Goal: Transaction & Acquisition: Purchase product/service

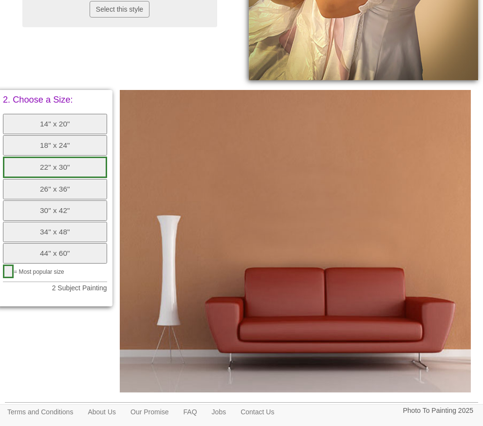
scroll to position [355, 0]
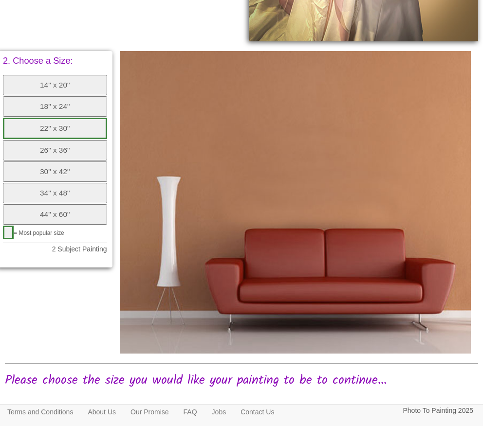
click at [73, 106] on button "18" x 24"" at bounding box center [55, 106] width 104 height 20
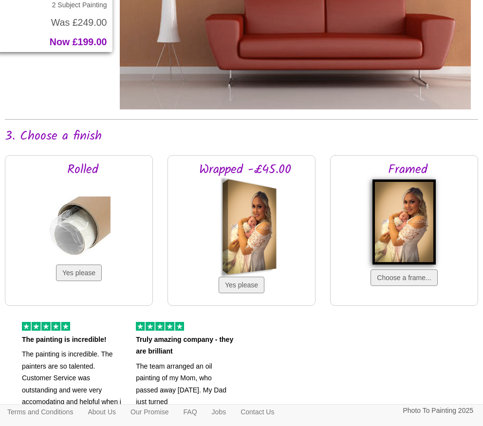
scroll to position [725, 0]
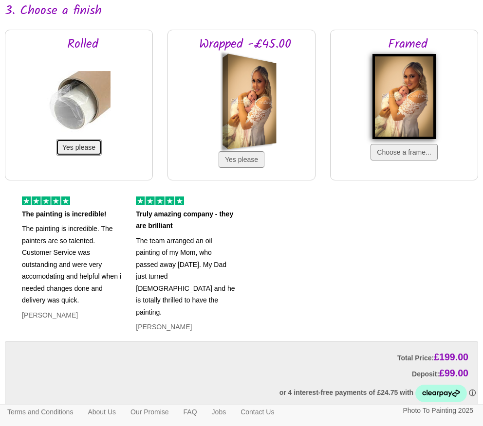
click at [86, 146] on button "Yes please" at bounding box center [79, 147] width 46 height 17
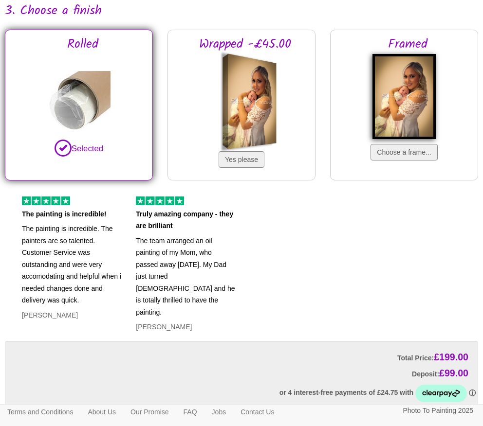
scroll to position [822, 0]
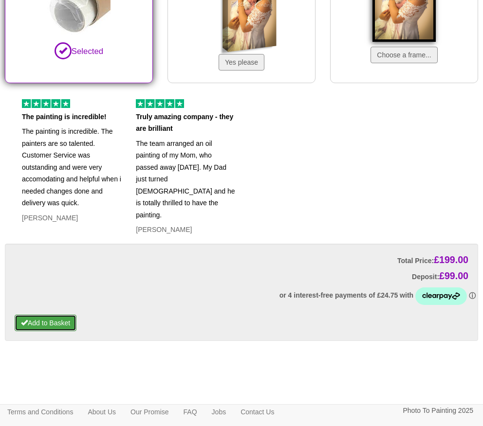
click at [51, 315] on button "Add to Basket" at bounding box center [46, 323] width 62 height 17
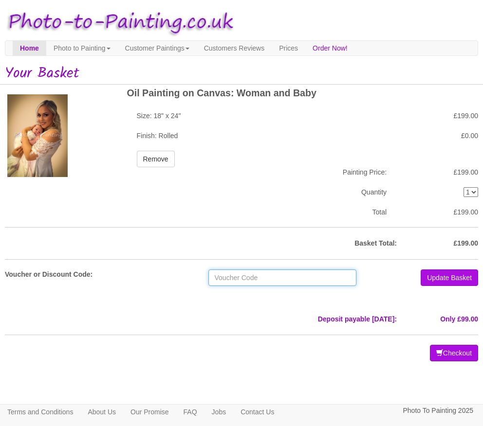
click at [295, 277] on input "text" at bounding box center [282, 278] width 148 height 17
paste input "HELGA-10-OFF"
type input "HELGA-10-OFF"
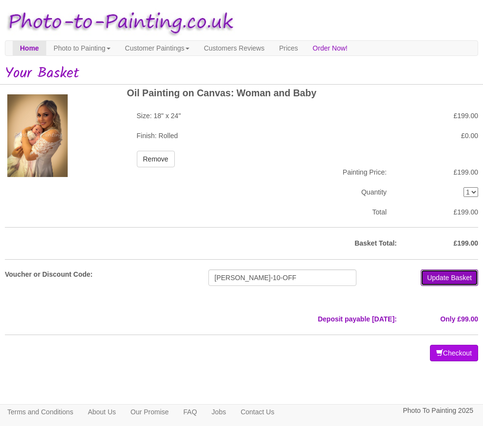
click at [434, 279] on button "Update Basket" at bounding box center [448, 278] width 57 height 17
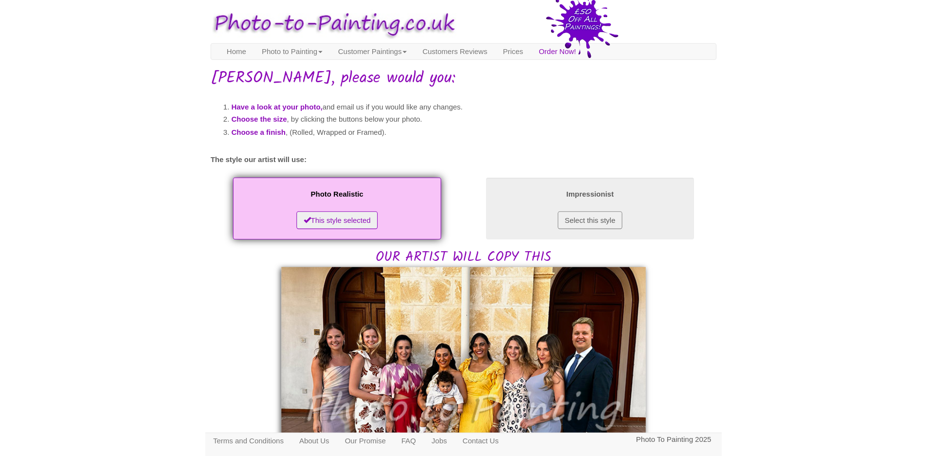
scroll to position [195, 0]
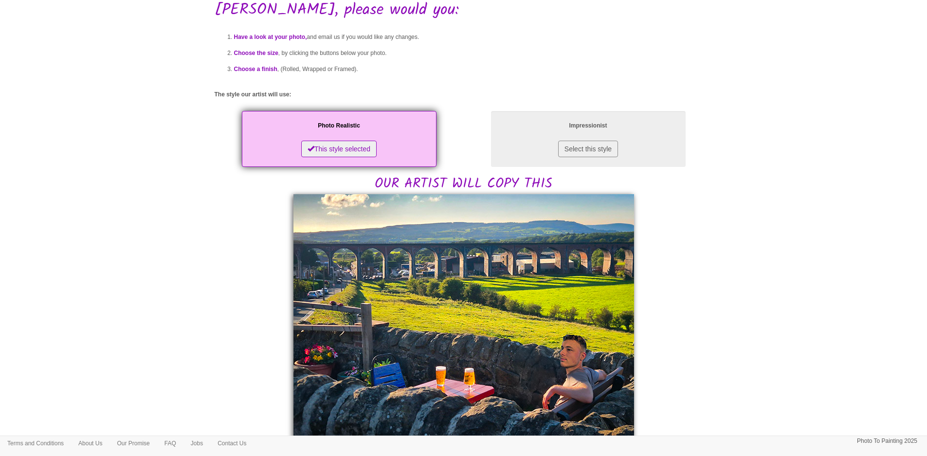
scroll to position [195, 0]
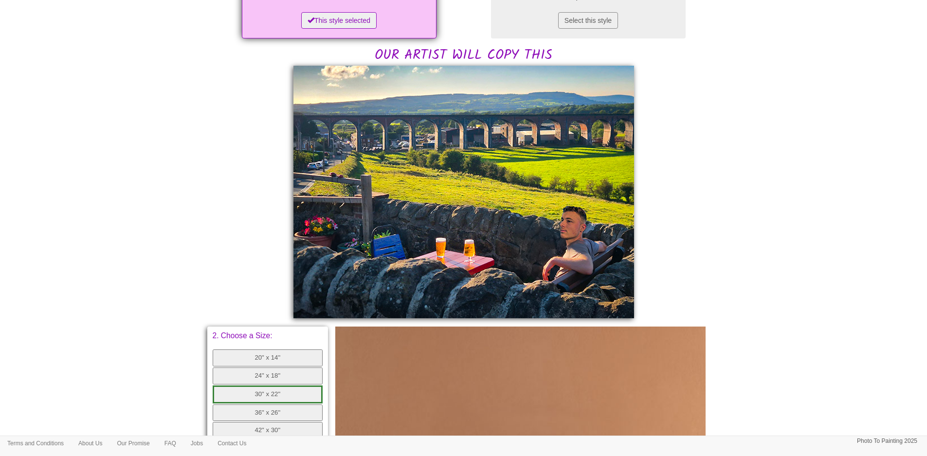
click at [472, 182] on img at bounding box center [463, 192] width 341 height 253
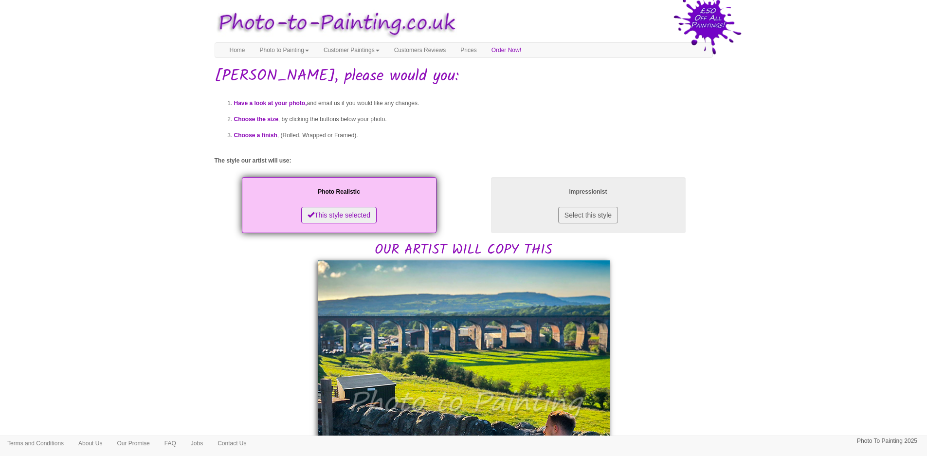
scroll to position [292, 0]
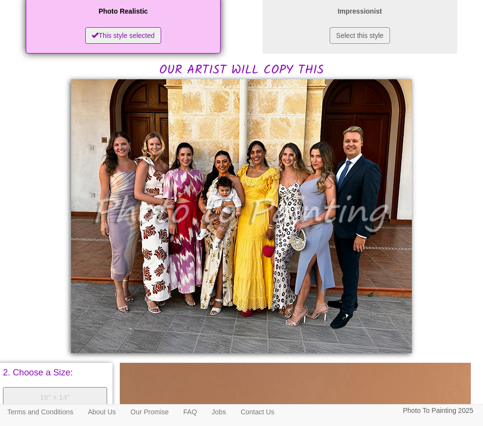
scroll to position [177, 0]
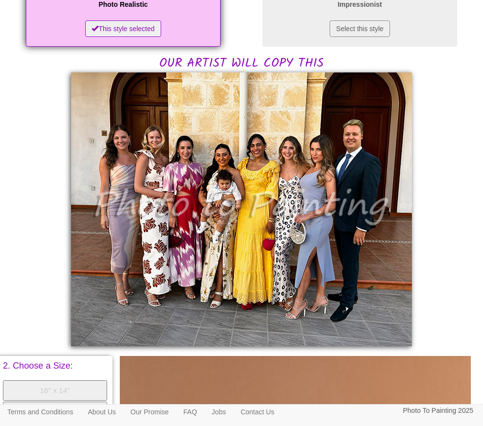
click at [186, 196] on img at bounding box center [241, 210] width 341 height 274
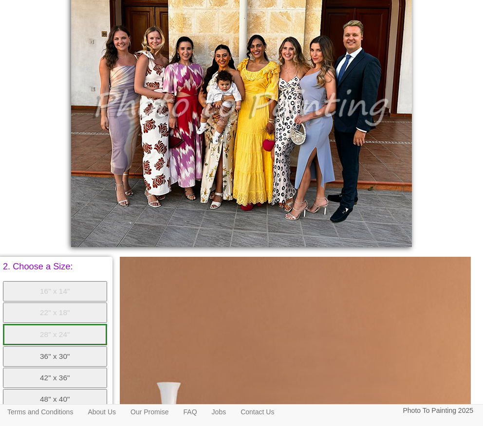
scroll to position [502, 0]
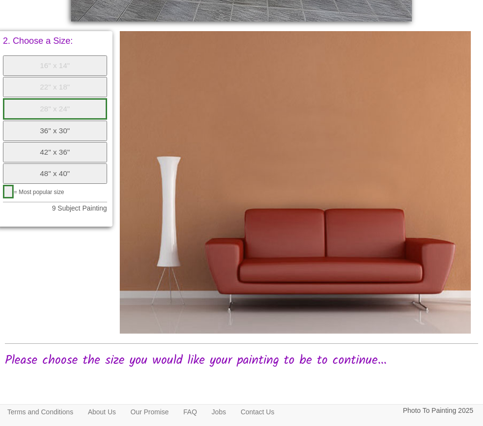
click at [70, 127] on button "36" x 30"" at bounding box center [55, 131] width 104 height 20
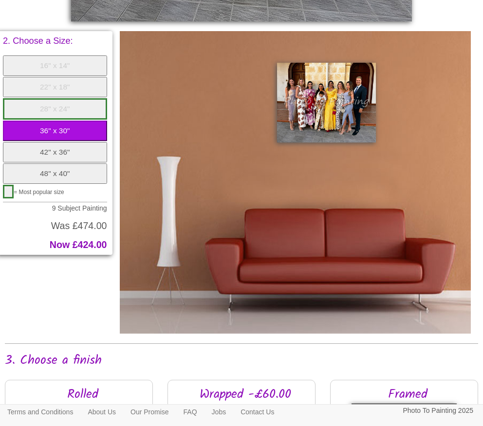
click at [69, 107] on button "28" x 24"" at bounding box center [55, 108] width 104 height 21
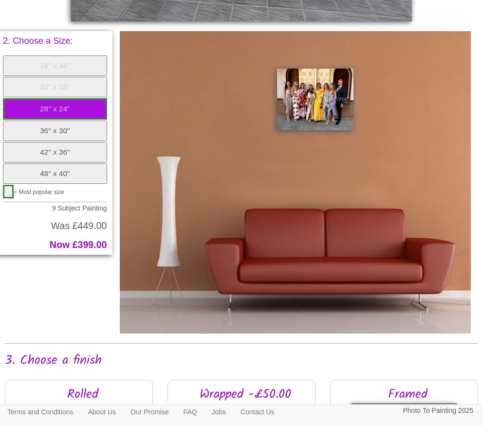
click at [53, 299] on div "2. Choose a Size: 16" x 14" 22" x 18" 28" x 24" 36" x 30" 42" x 36" 48" x 40" =…" at bounding box center [242, 182] width 488 height 303
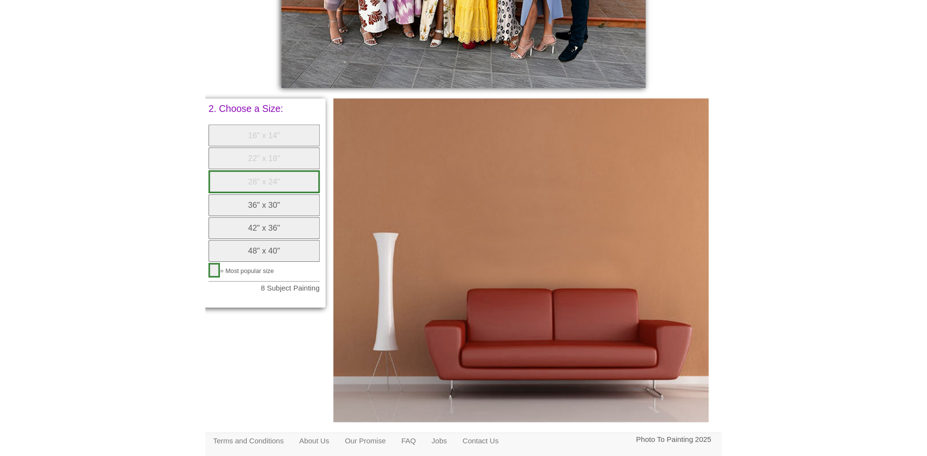
scroll to position [483, 0]
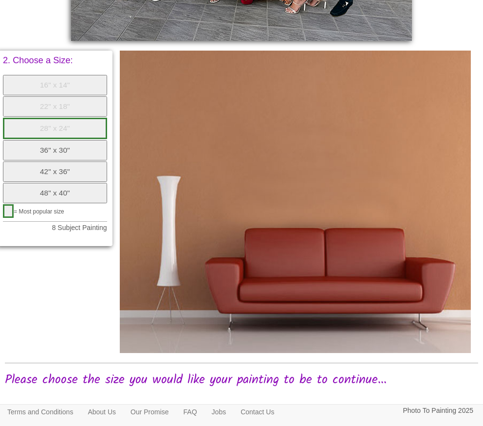
click at [68, 129] on button "28" x 24"" at bounding box center [55, 128] width 104 height 21
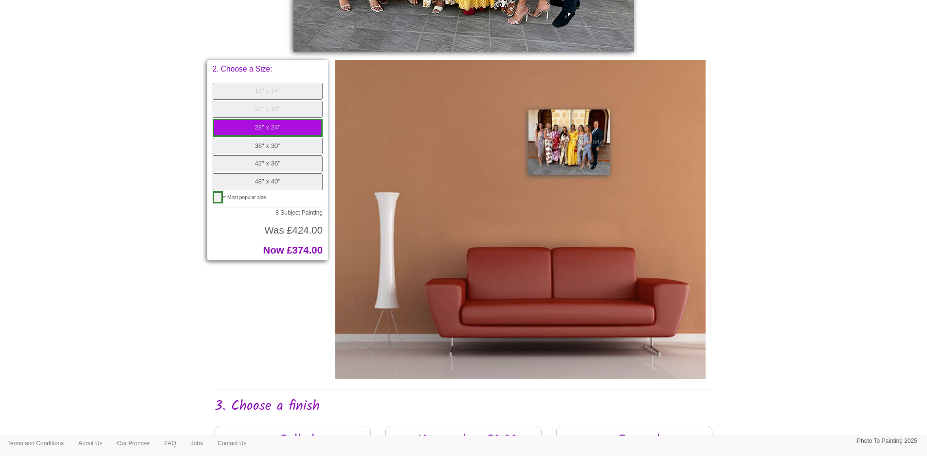
click at [251, 296] on div "2. Choose a Size: 16" x 14" 22" x 18" 28" x 24" 36" x 30" 42" x 36" 48" x 40" =…" at bounding box center [463, 219] width 513 height 319
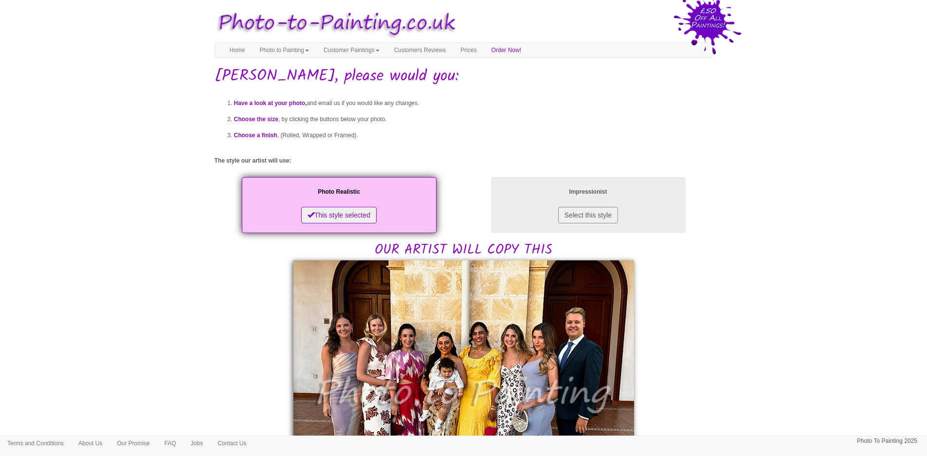
scroll to position [483, 0]
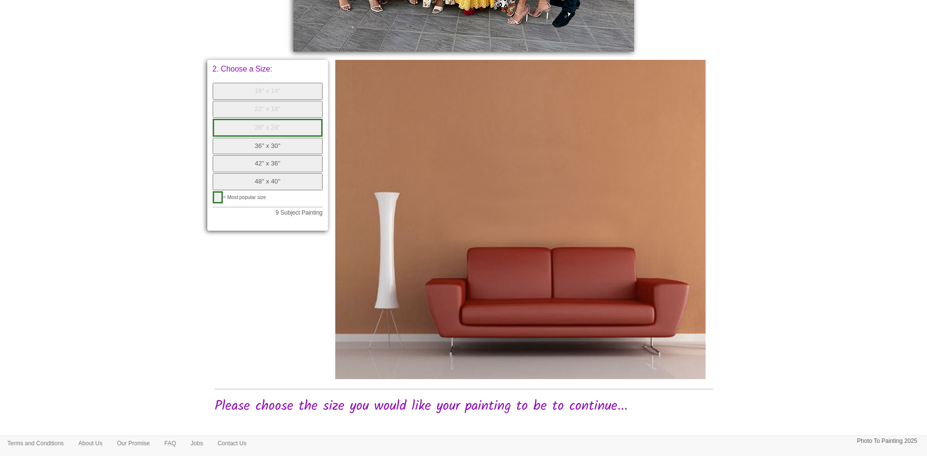
click at [279, 133] on button "28" x 24"" at bounding box center [268, 128] width 110 height 18
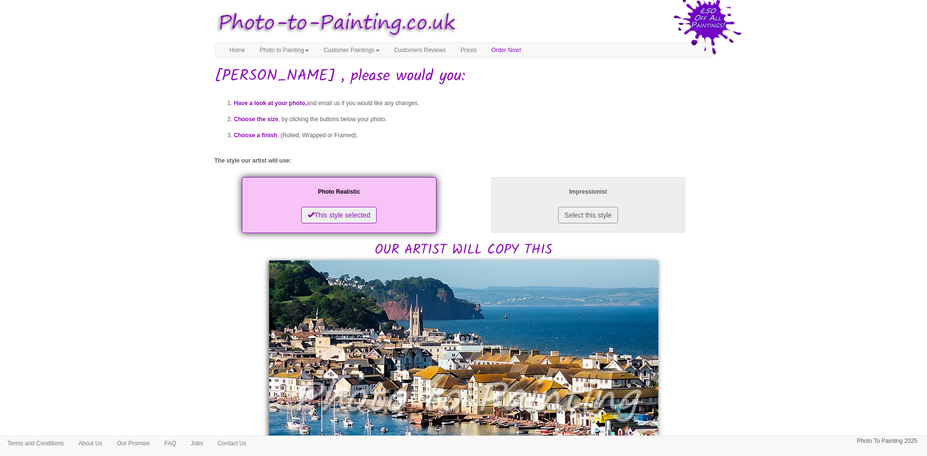
scroll to position [97, 0]
